Goal: Task Accomplishment & Management: Manage account settings

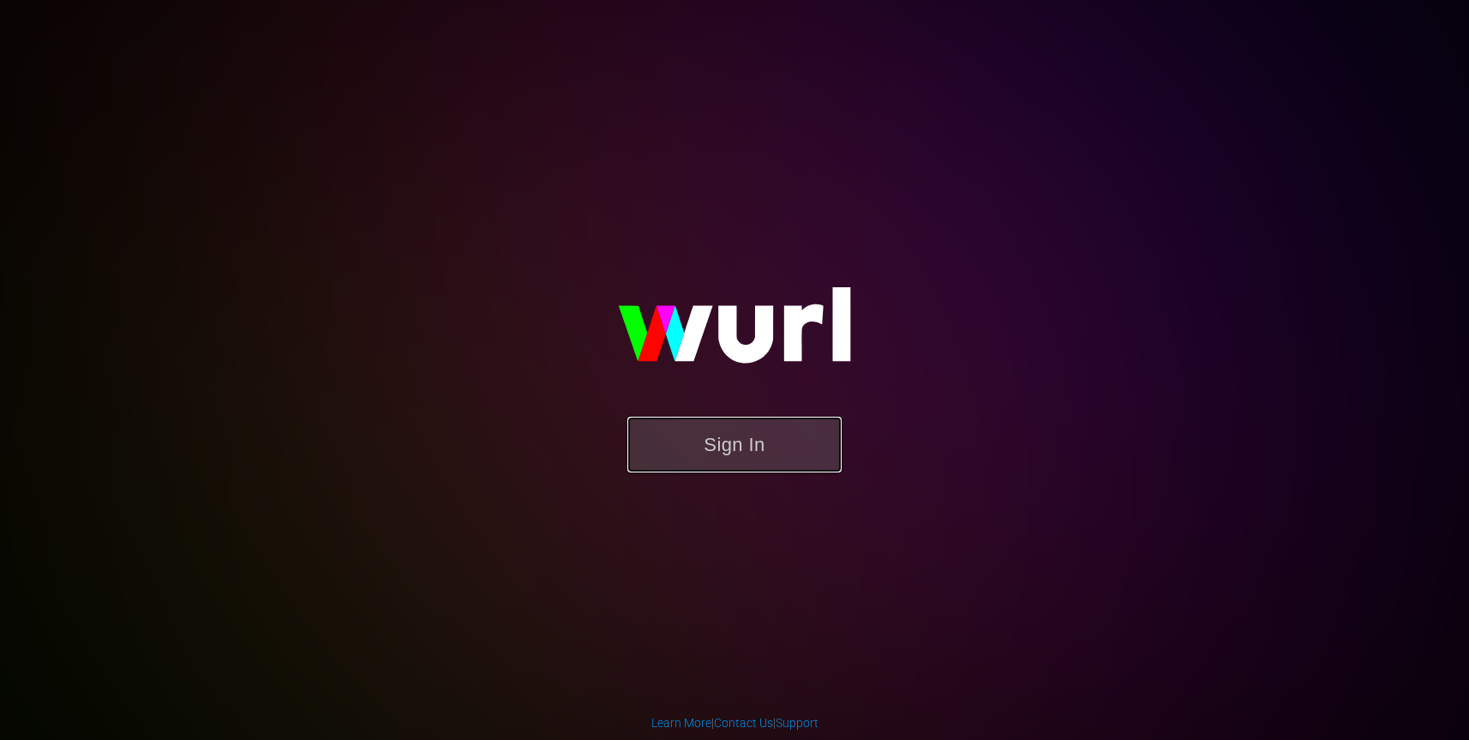
click at [767, 454] on button "Sign In" at bounding box center [734, 444] width 214 height 56
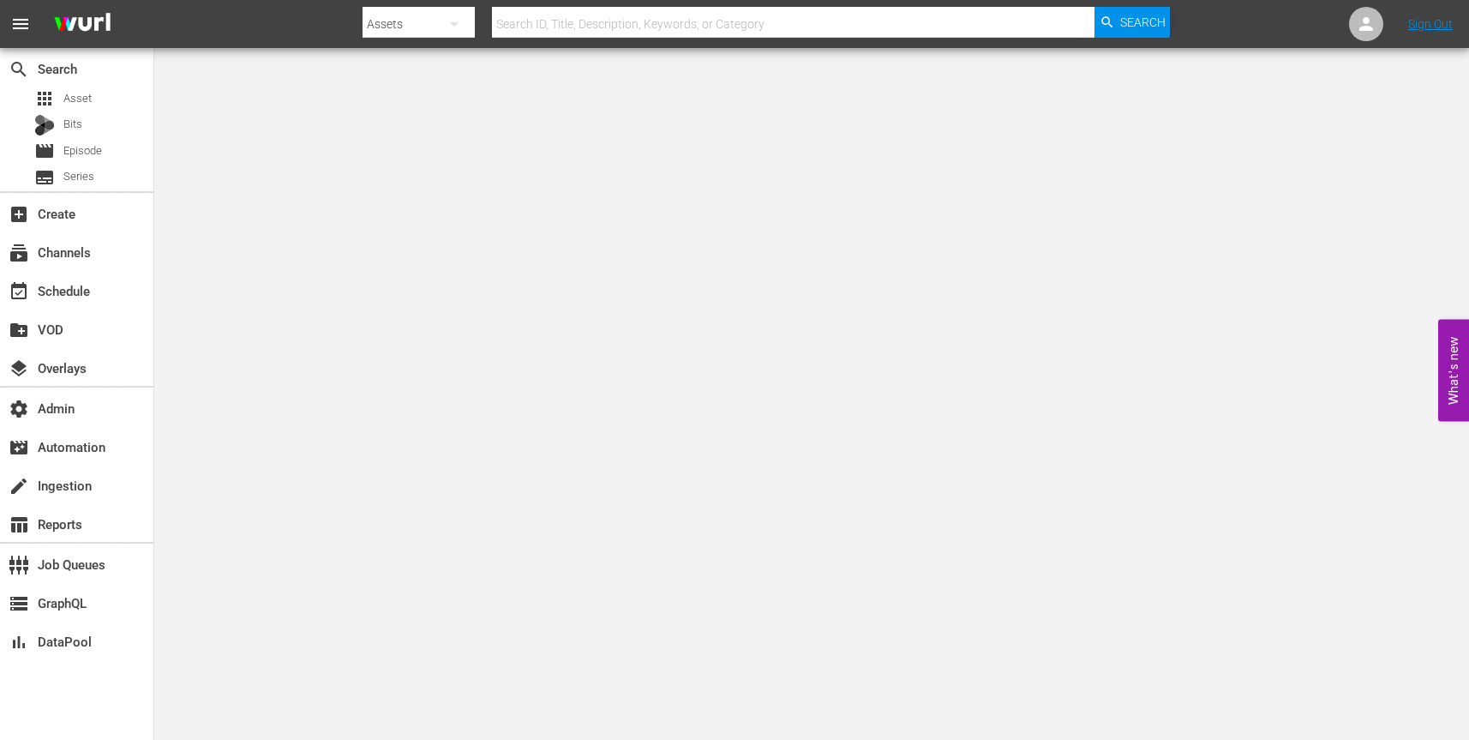
click at [456, 20] on icon "button" at bounding box center [454, 24] width 21 height 21
click at [427, 75] on div "Channels" at bounding box center [417, 71] width 69 height 27
click at [555, 22] on input "text" at bounding box center [793, 23] width 602 height 41
paste input "free_tv_networks_pamgrierssoulflix_1"
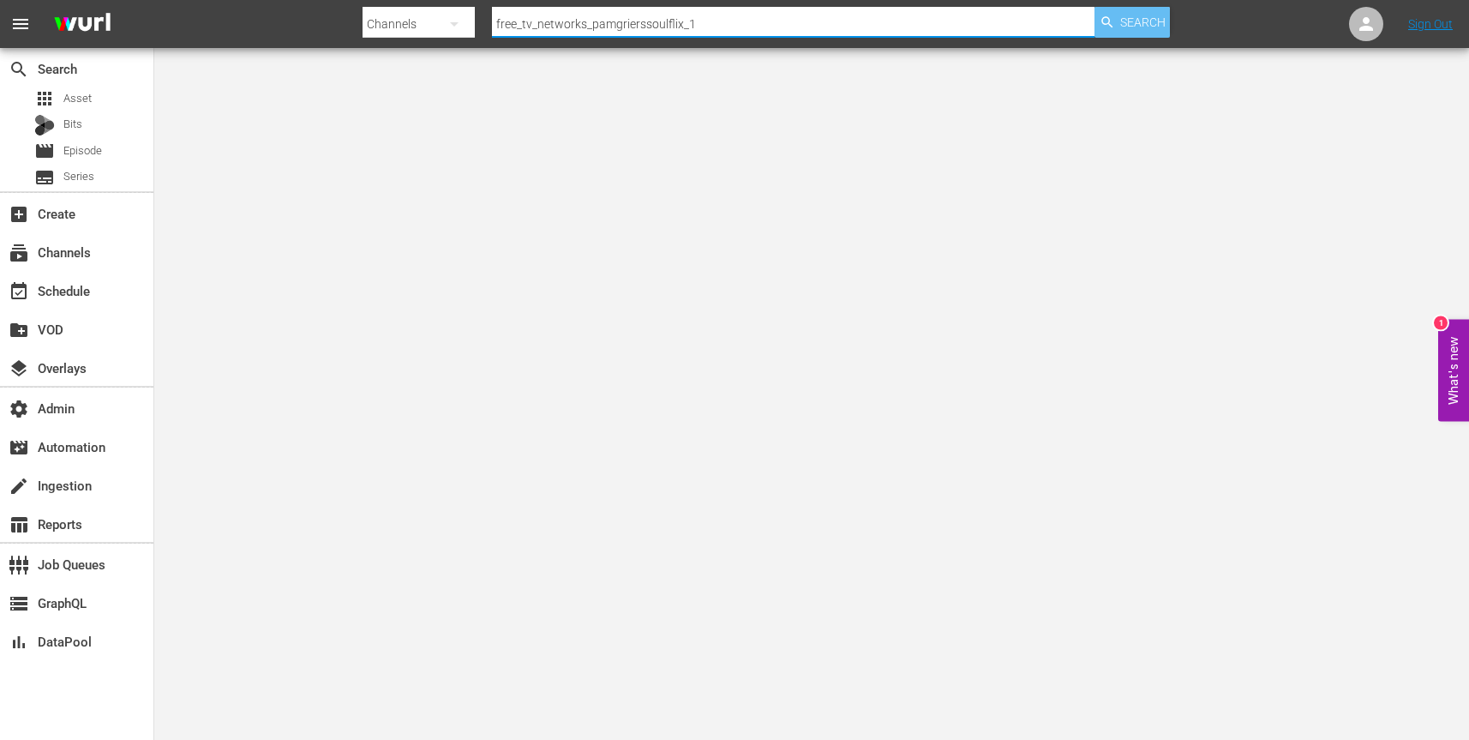
type input "free_tv_networks_pamgrierssoulflix_1"
click at [1129, 20] on span "Search" at bounding box center [1142, 22] width 45 height 31
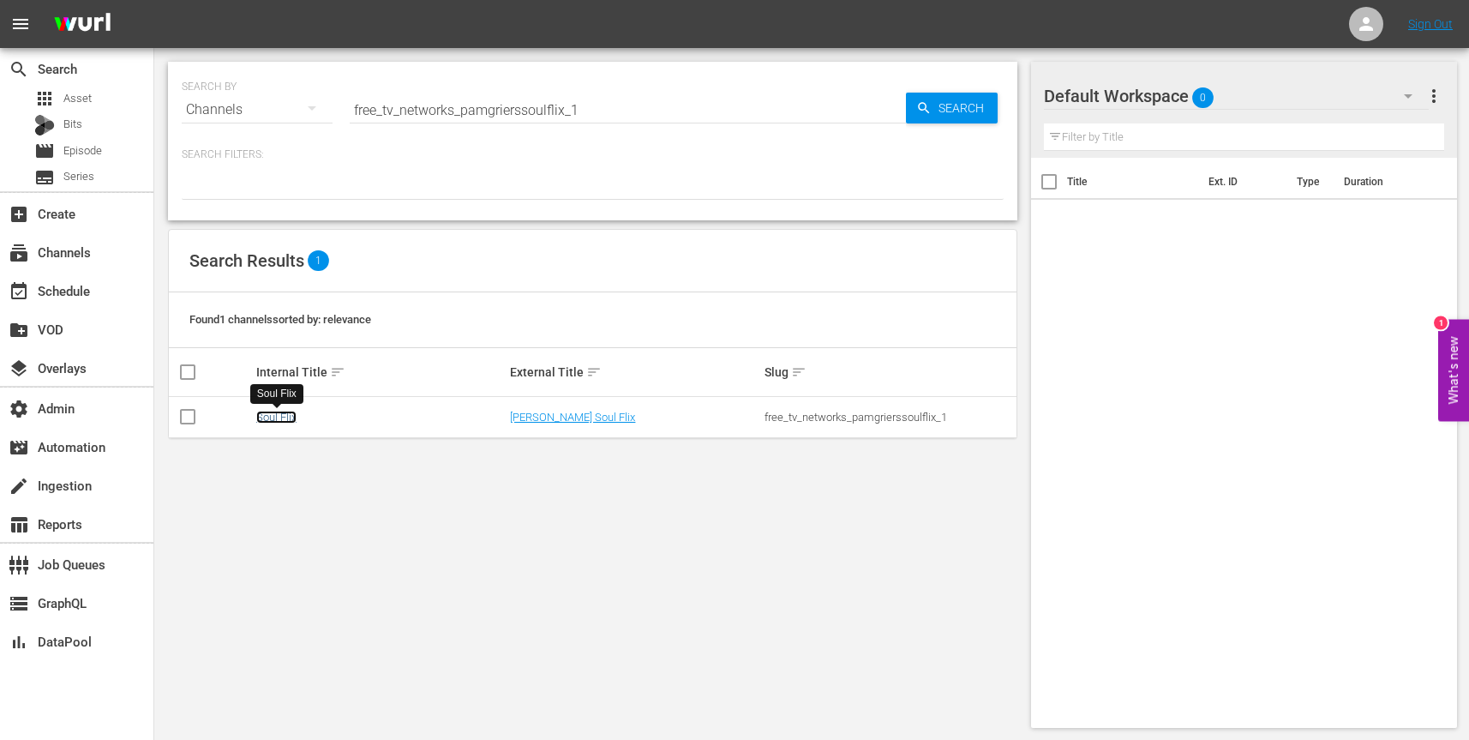
click at [273, 418] on link "Soul Flix" at bounding box center [276, 416] width 40 height 13
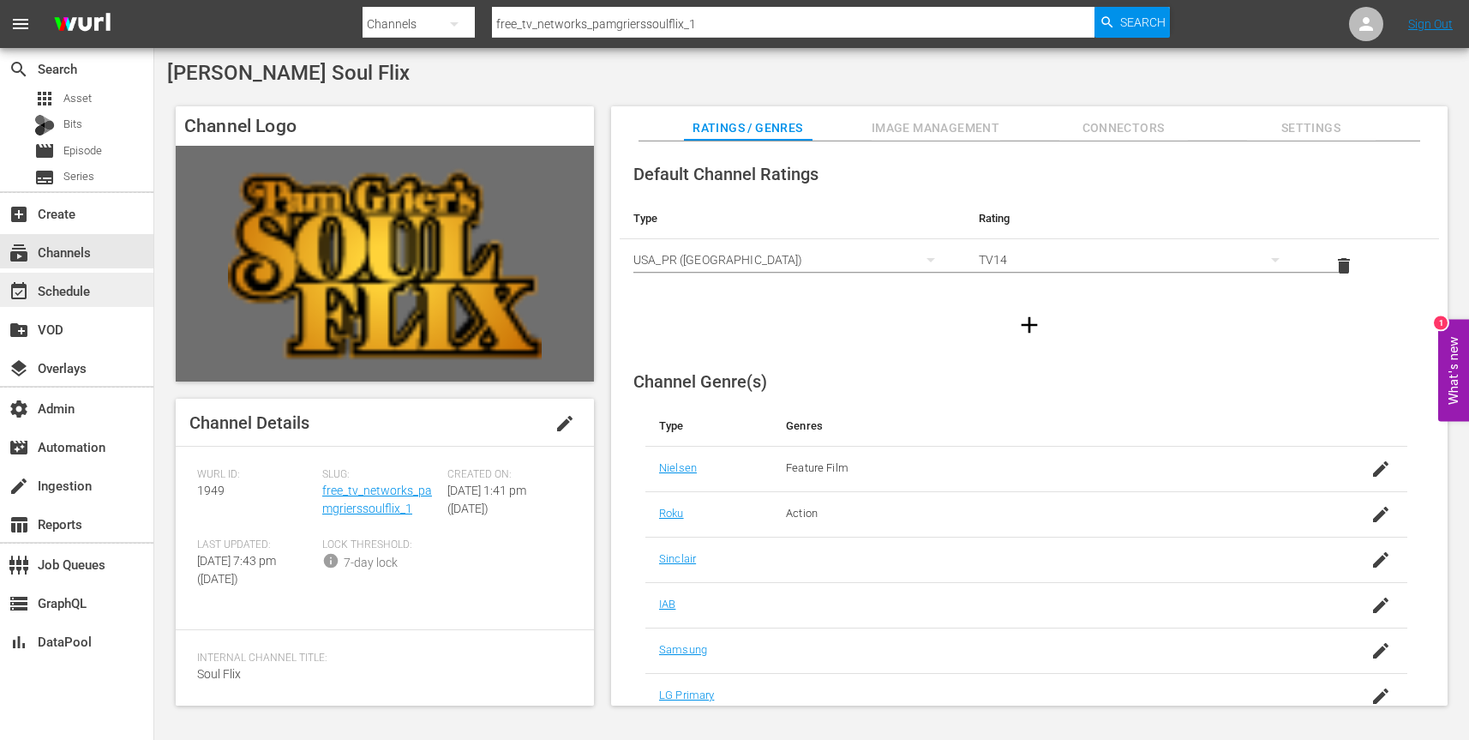
click at [97, 288] on div "event_available Schedule" at bounding box center [76, 290] width 153 height 34
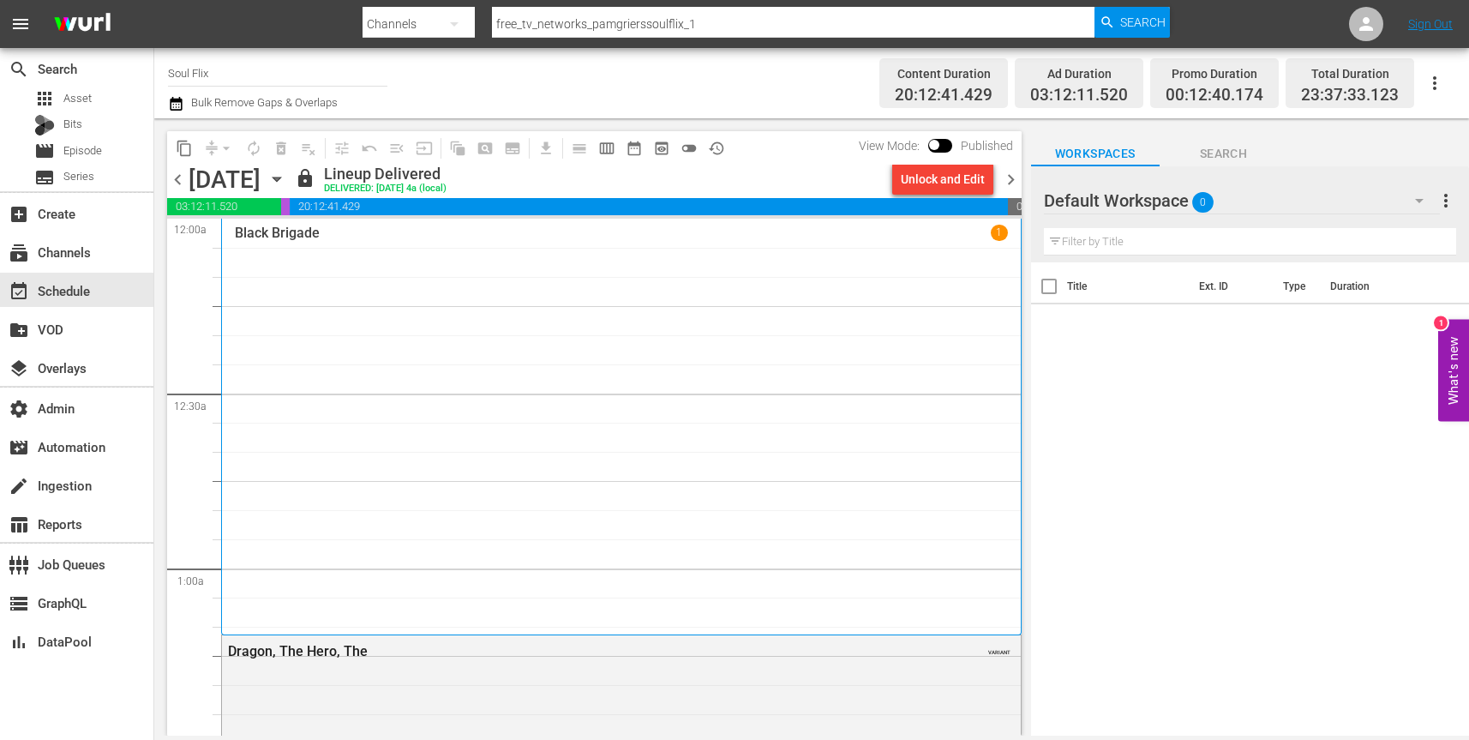
click at [286, 176] on icon "button" at bounding box center [276, 179] width 19 height 19
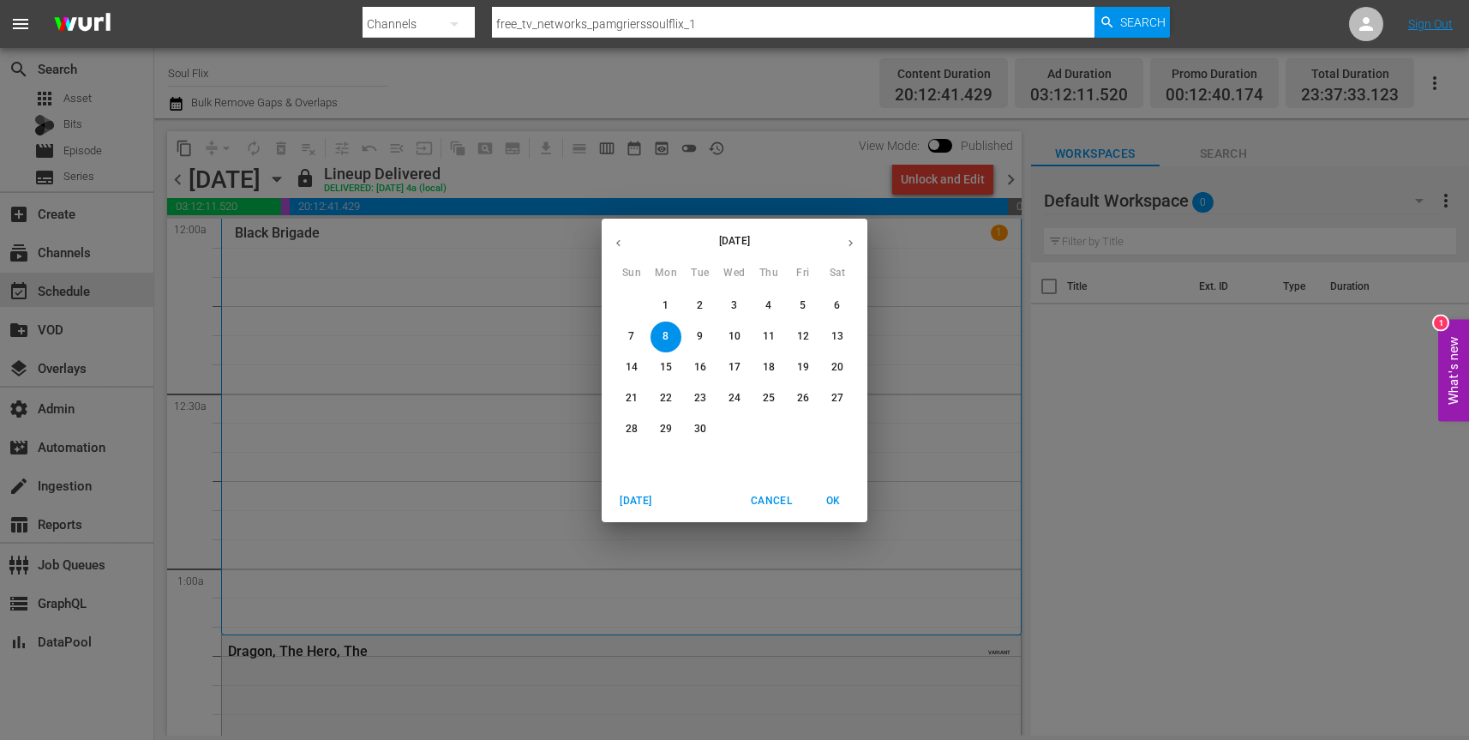
click at [702, 331] on p "9" at bounding box center [700, 336] width 6 height 15
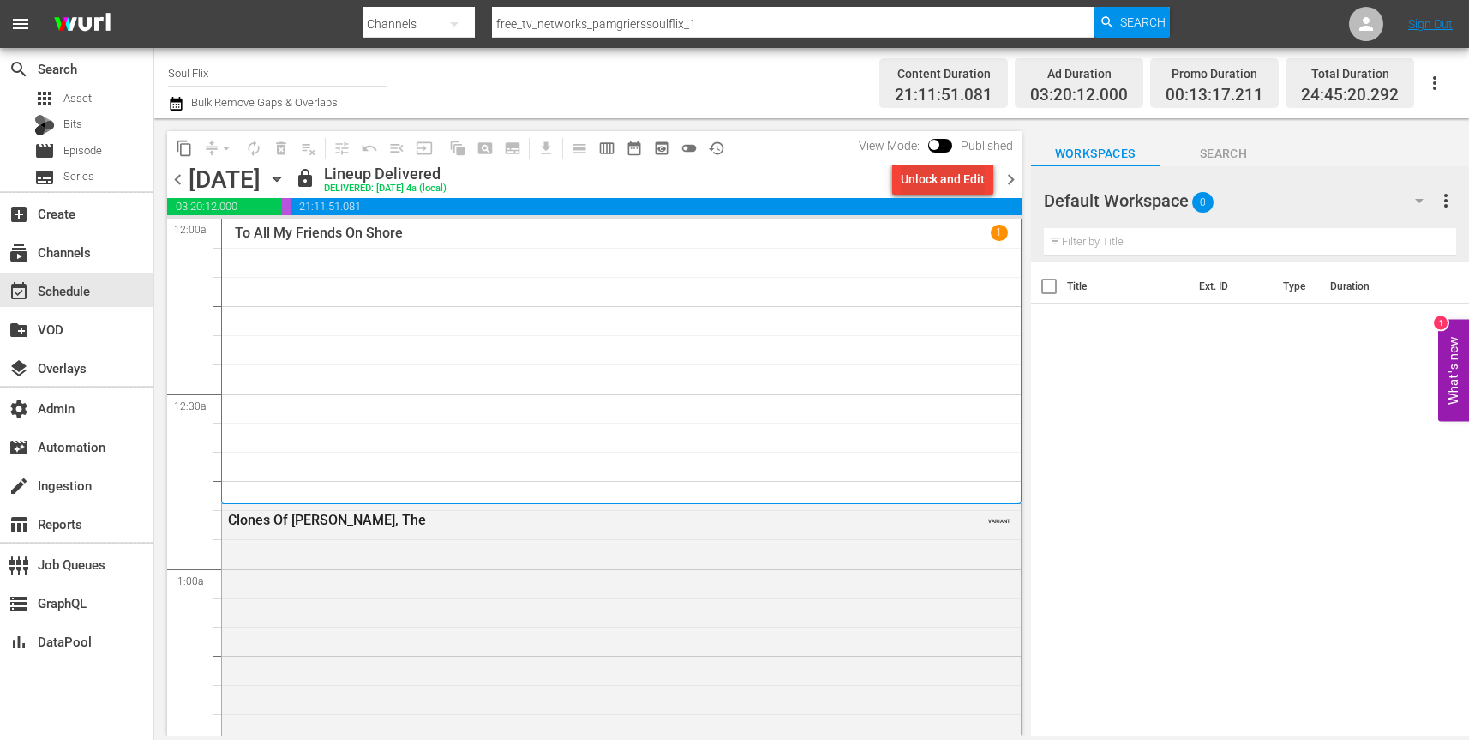
click at [960, 183] on div "Unlock and Edit" at bounding box center [943, 179] width 84 height 31
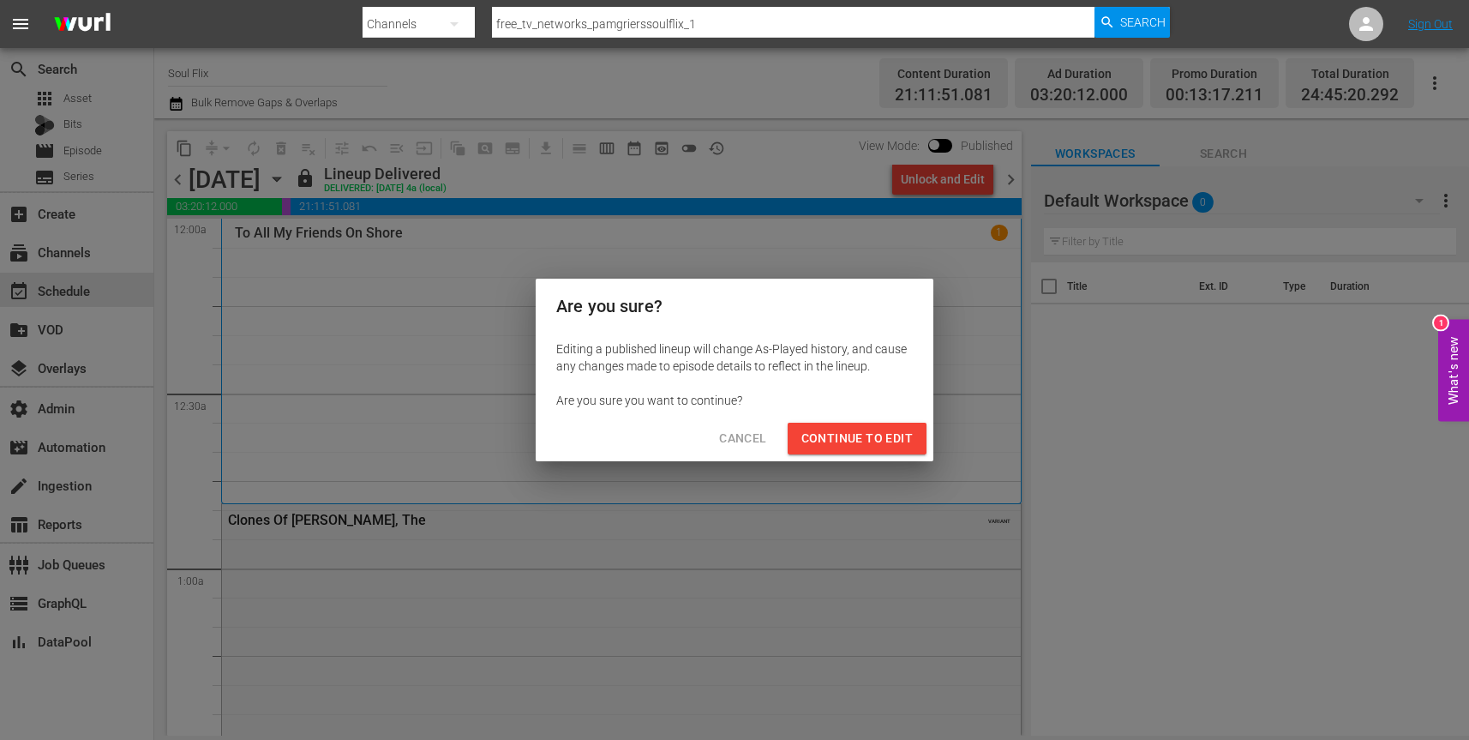
click at [851, 436] on span "Continue to Edit" at bounding box center [856, 438] width 111 height 21
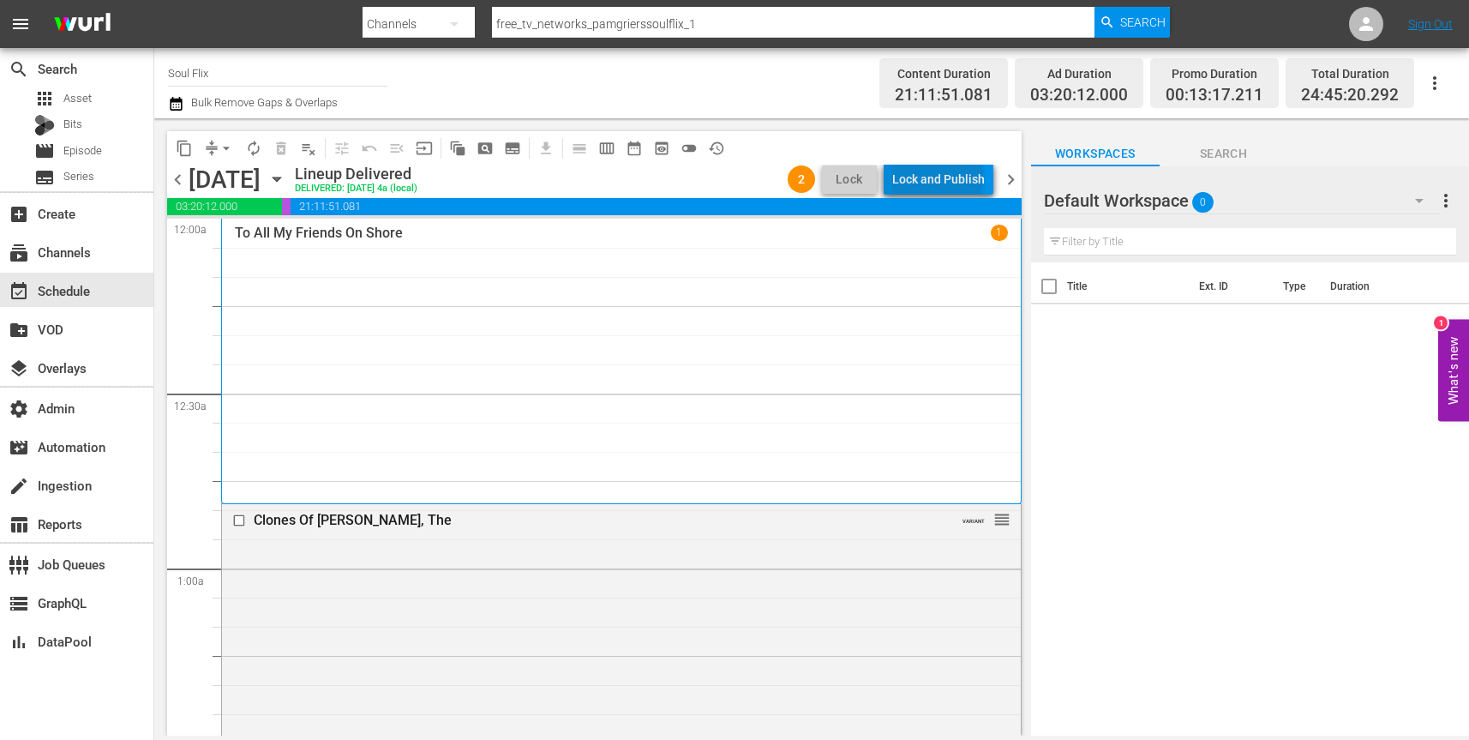
click at [941, 177] on div "Lock and Publish" at bounding box center [938, 179] width 93 height 31
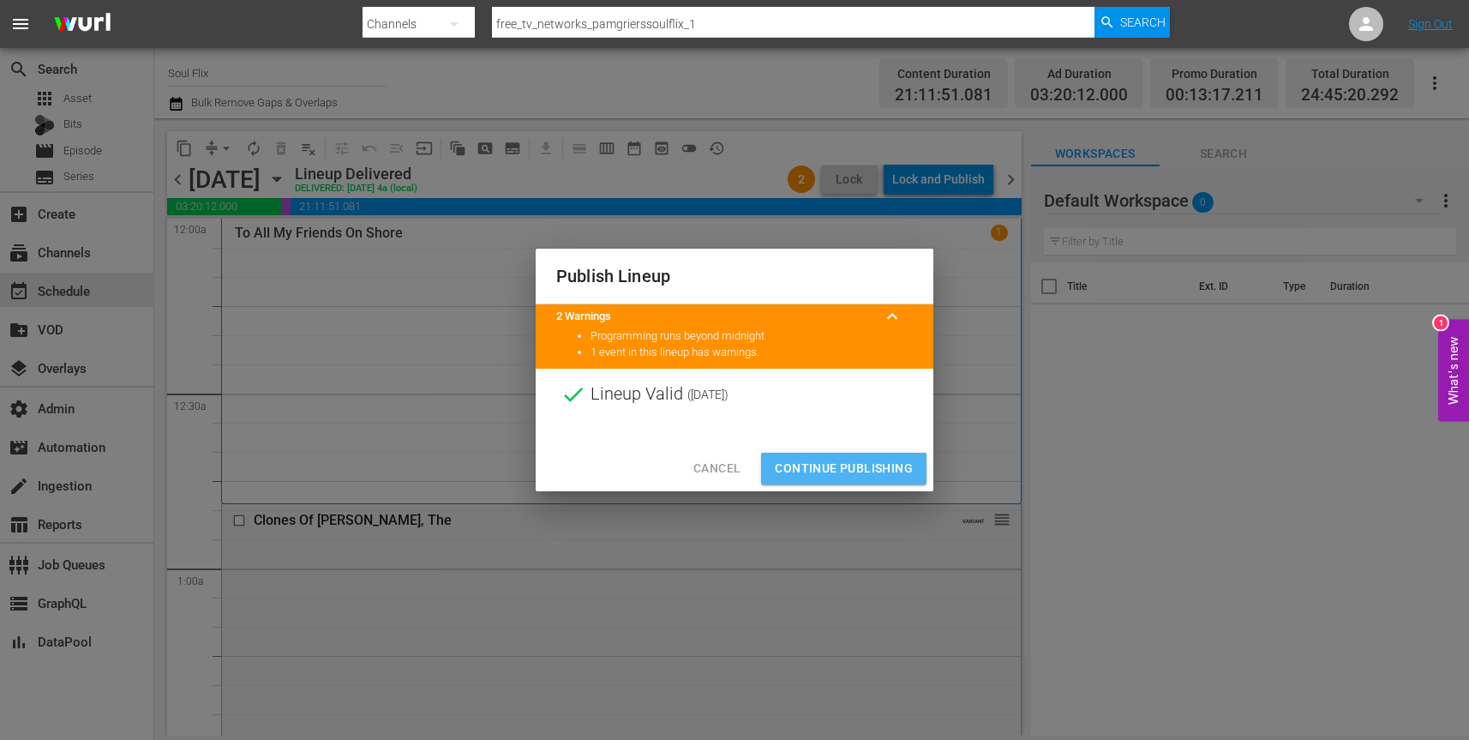
click at [840, 473] on span "Continue Publishing" at bounding box center [844, 468] width 138 height 21
